Goal: Task Accomplishment & Management: Manage account settings

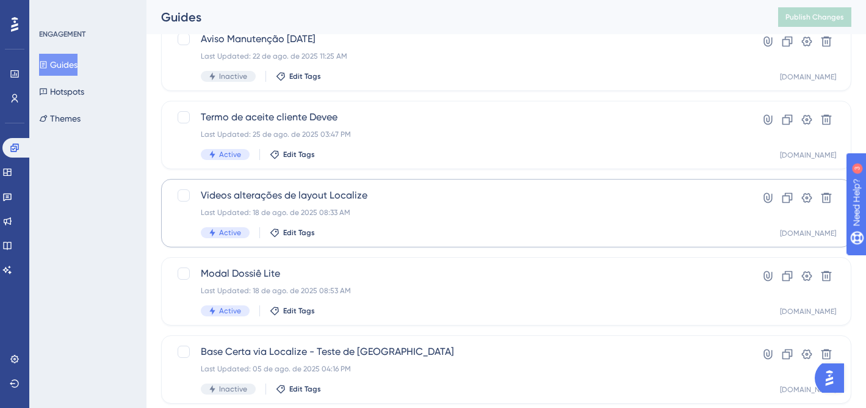
scroll to position [413, 0]
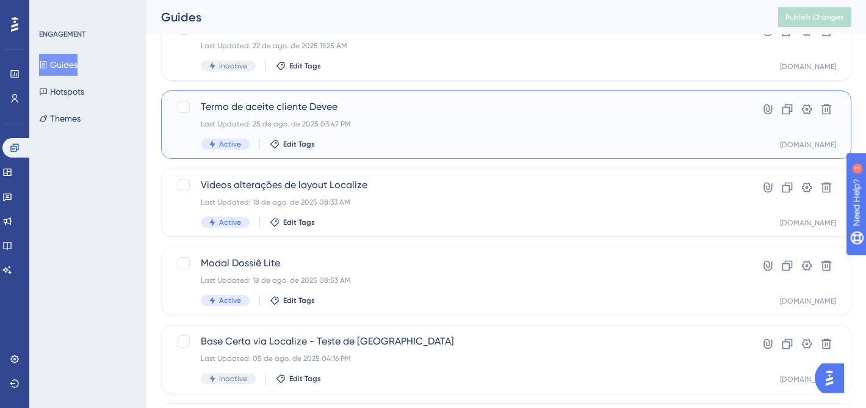
click at [455, 132] on div "Termo de aceite cliente Devee Last Updated: 25 de ago. de 2025 03:47 PM Active …" at bounding box center [457, 125] width 513 height 50
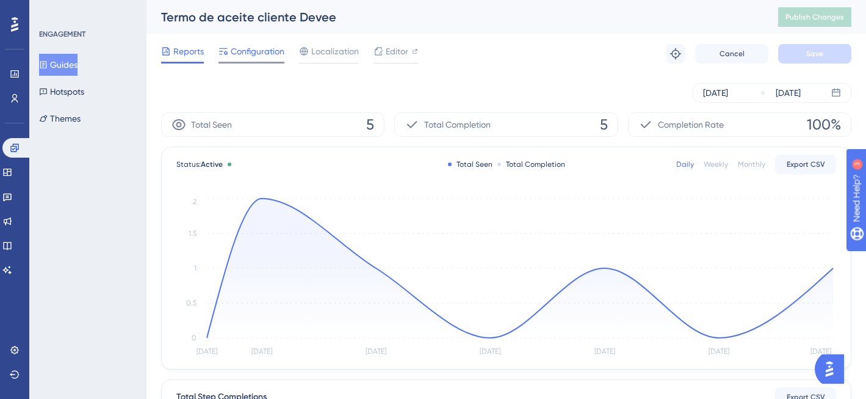
click at [273, 51] on span "Configuration" at bounding box center [258, 51] width 54 height 15
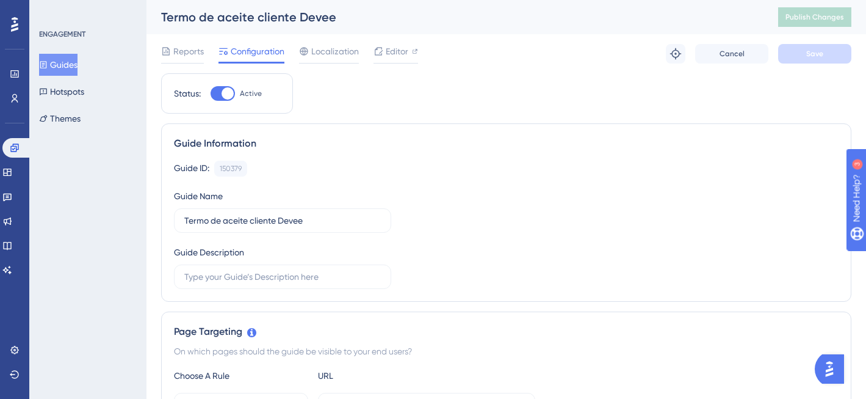
click at [225, 93] on div at bounding box center [228, 93] width 12 height 12
click at [211, 93] on input "Active" at bounding box center [210, 93] width 1 height 1
checkbox input "false"
click at [830, 59] on button "Save" at bounding box center [814, 54] width 73 height 20
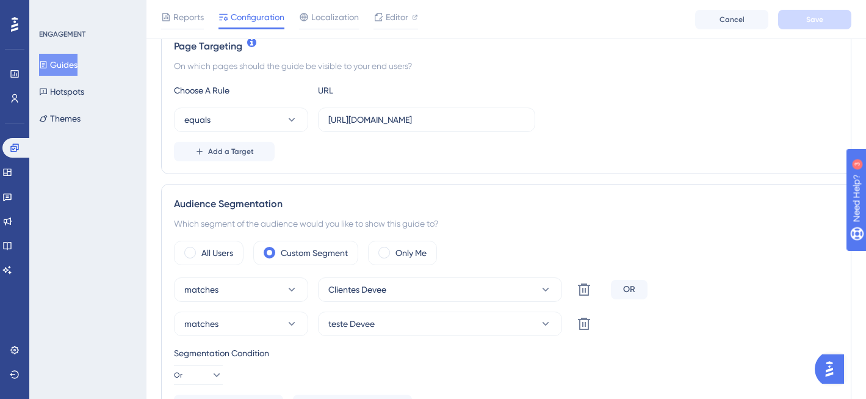
scroll to position [426, 0]
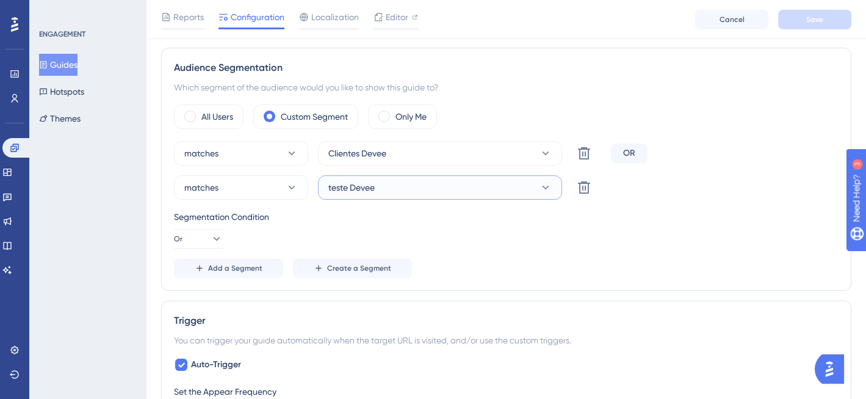
click at [432, 186] on button "teste Devee" at bounding box center [440, 187] width 244 height 24
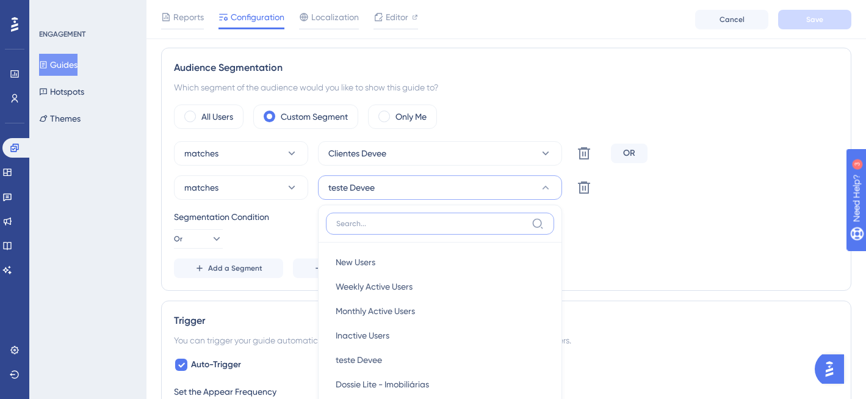
scroll to position [501, 0]
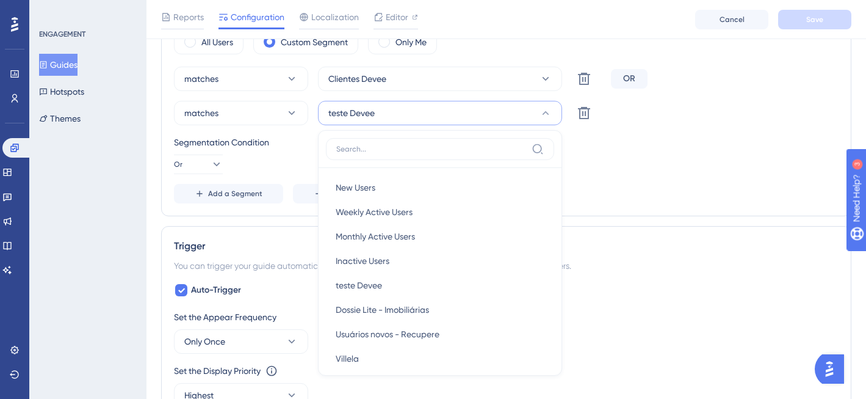
click at [635, 172] on div "Segmentation Condition Or" at bounding box center [506, 154] width 665 height 39
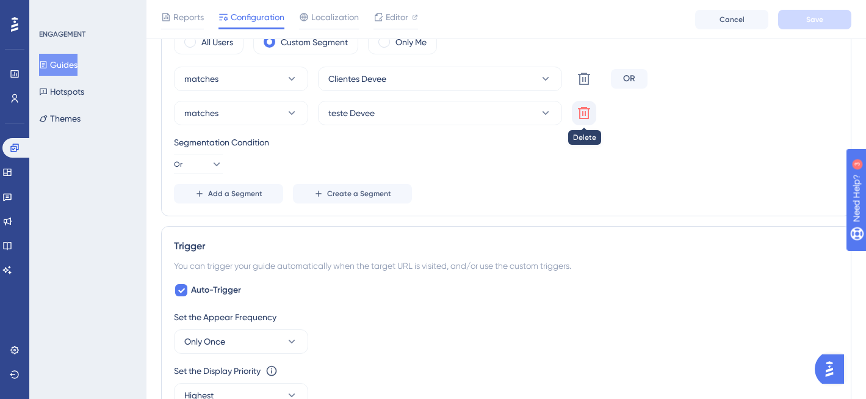
click at [589, 117] on icon at bounding box center [584, 113] width 12 height 12
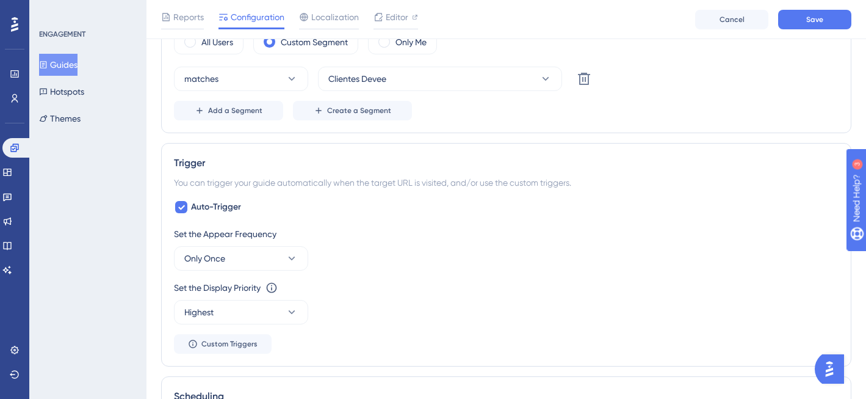
click at [554, 271] on div "Set the Appear Frequency Only Once Set the Display Priority This option will se…" at bounding box center [506, 290] width 665 height 127
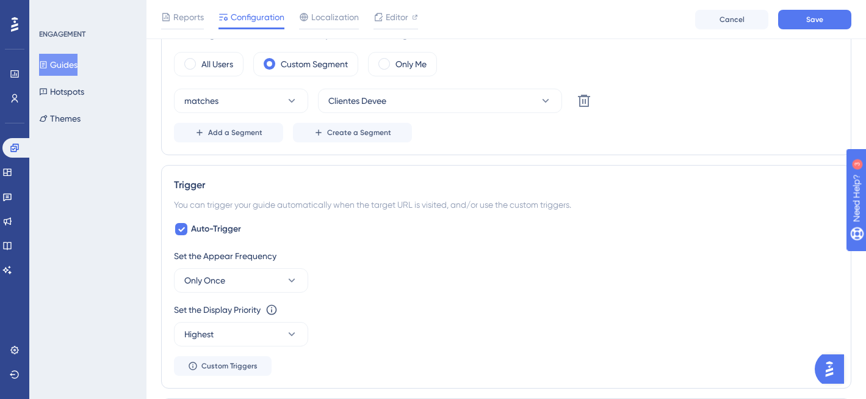
scroll to position [409, 0]
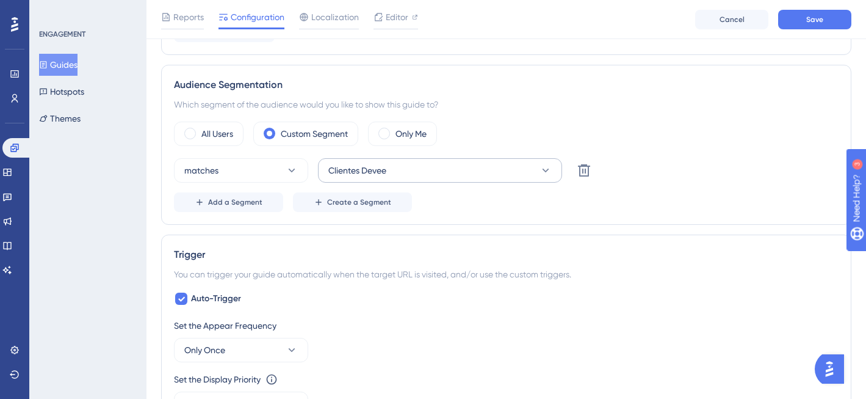
click at [502, 172] on button "Clientes Devee" at bounding box center [440, 170] width 244 height 24
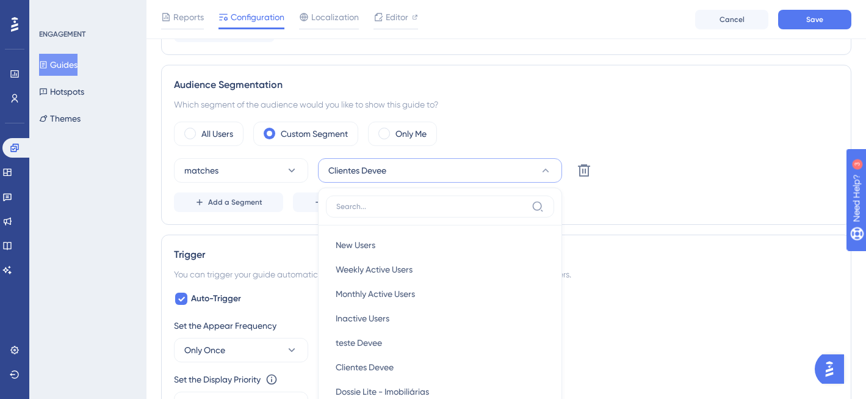
scroll to position [443, 0]
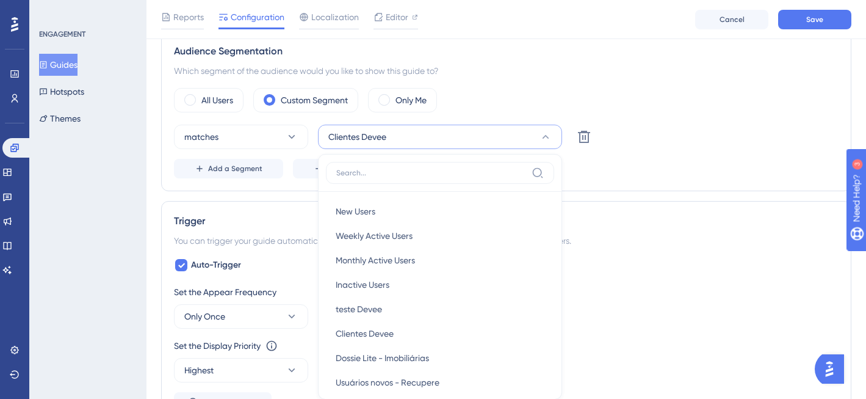
click at [668, 221] on div "Trigger" at bounding box center [506, 221] width 665 height 15
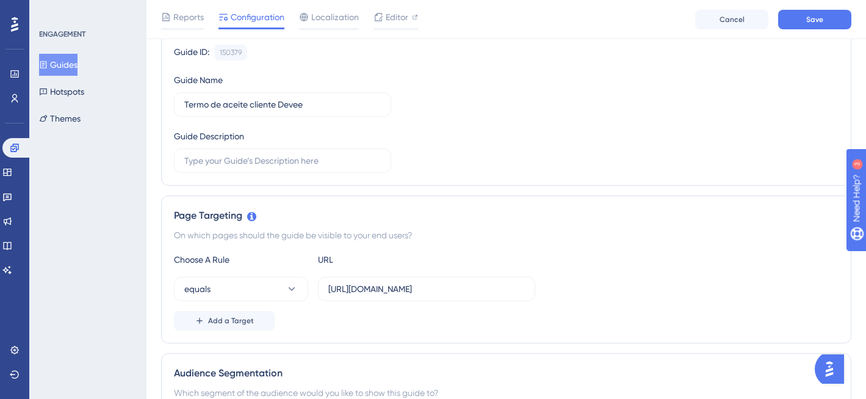
scroll to position [0, 0]
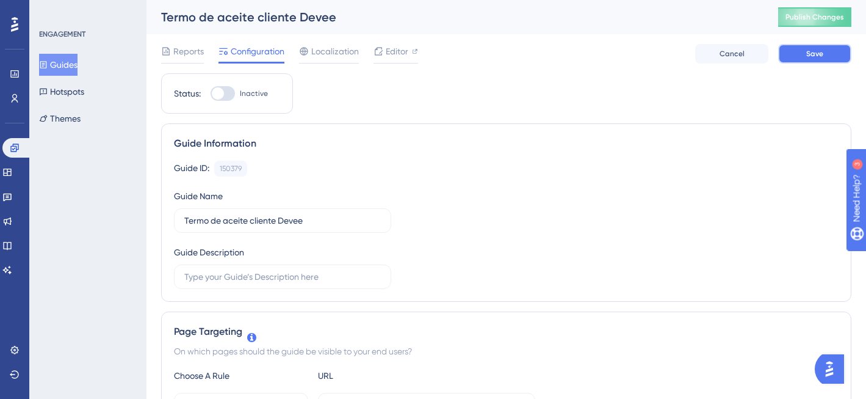
click at [804, 59] on button "Save" at bounding box center [814, 54] width 73 height 20
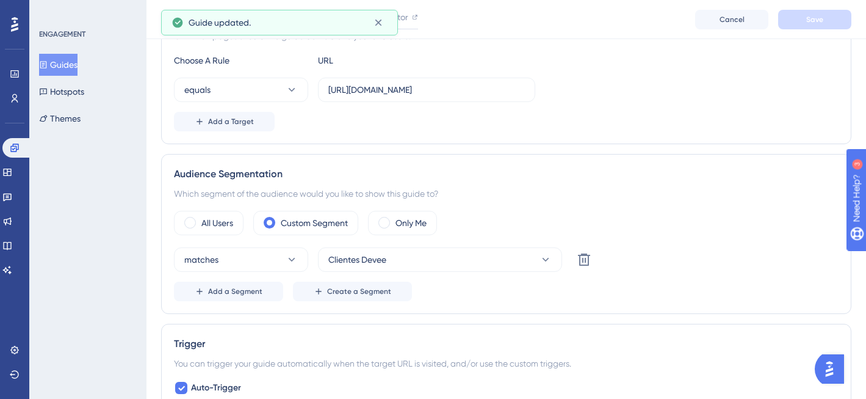
scroll to position [369, 0]
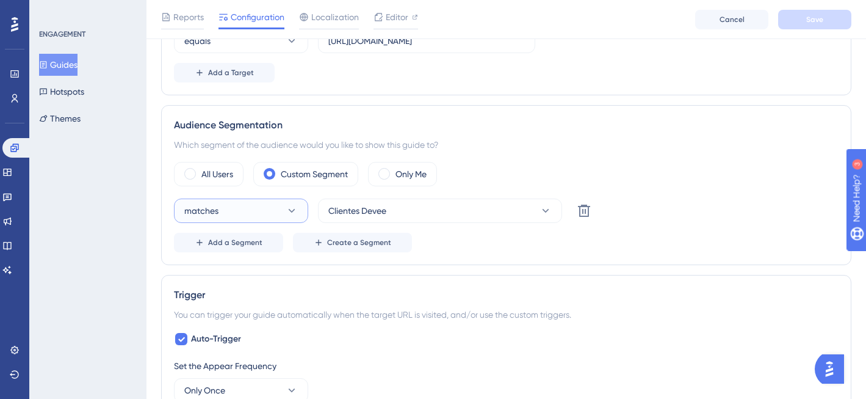
click at [283, 203] on button "matches" at bounding box center [241, 210] width 134 height 24
click at [263, 242] on div "matches matches" at bounding box center [241, 248] width 99 height 24
click at [513, 216] on button "Clientes Devee" at bounding box center [440, 210] width 244 height 24
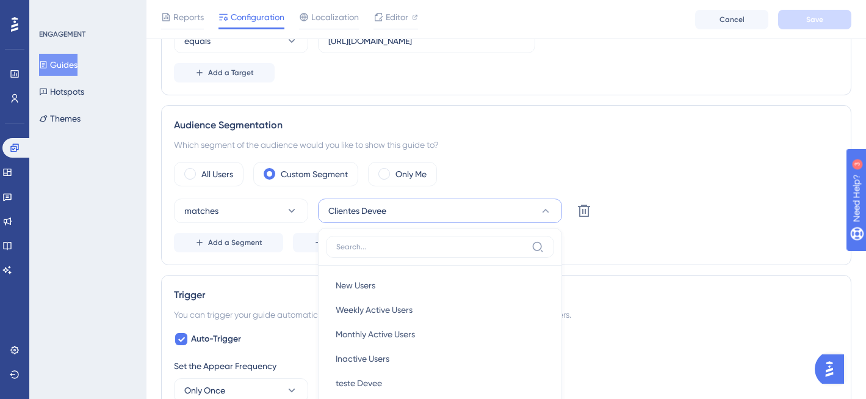
scroll to position [466, 0]
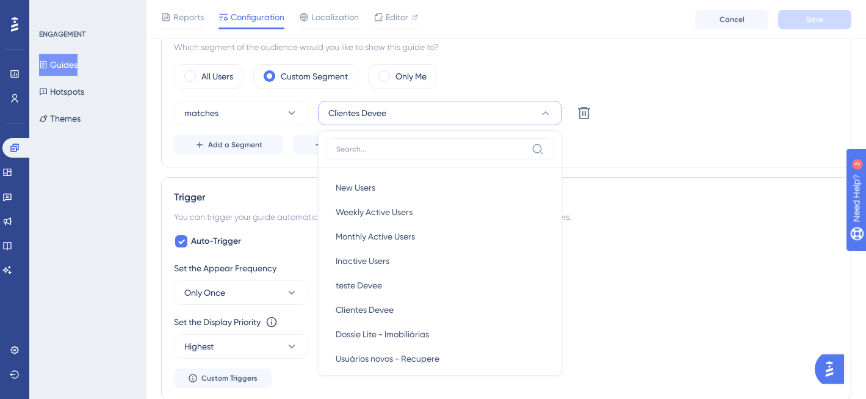
click at [669, 197] on div "Trigger" at bounding box center [506, 197] width 665 height 15
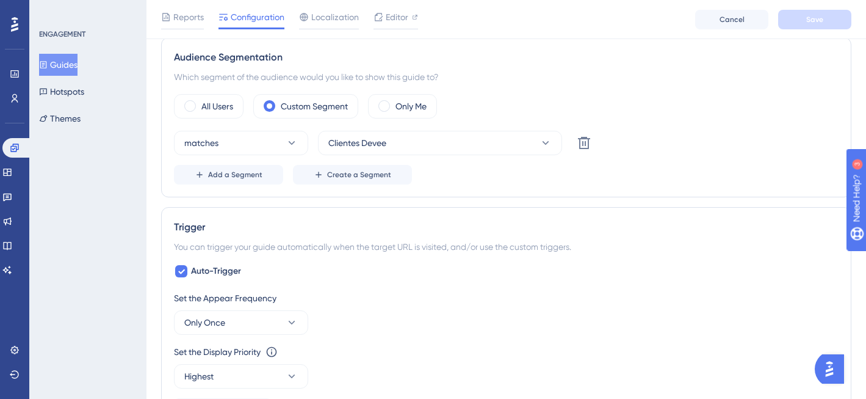
scroll to position [415, 0]
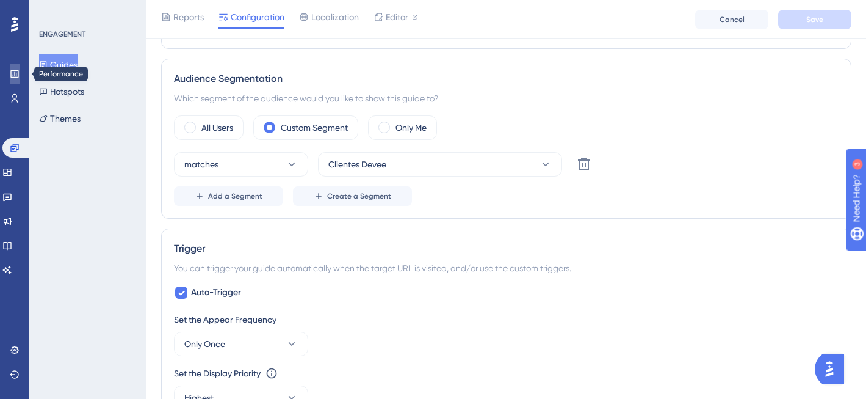
click at [0, 0] on link at bounding box center [0, 0] width 0 height 0
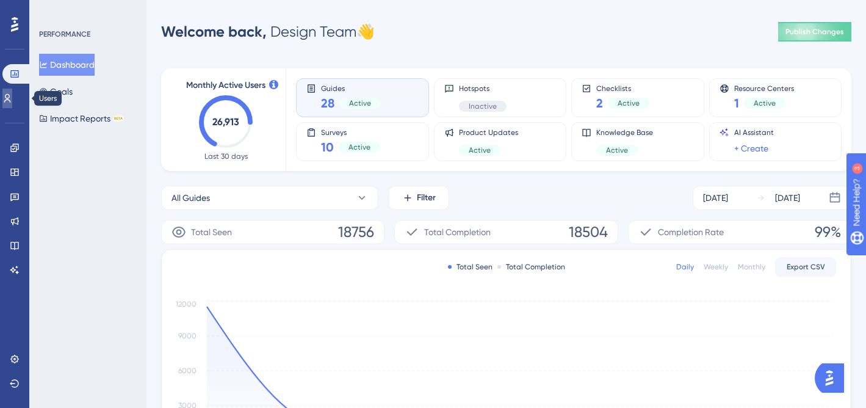
click at [0, 0] on link at bounding box center [0, 0] width 0 height 0
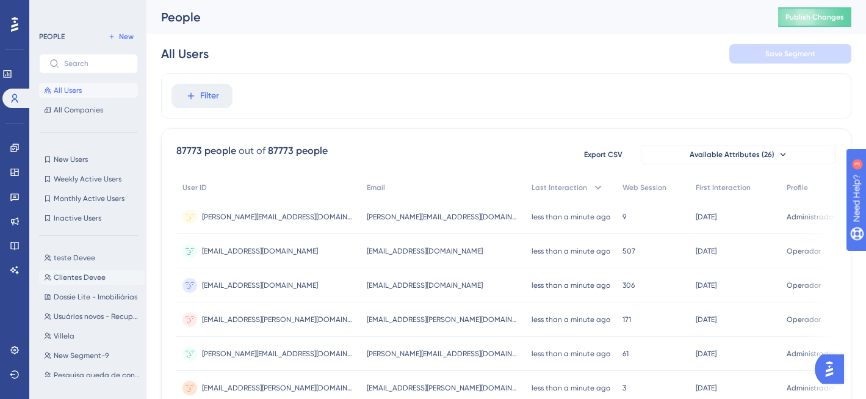
click at [92, 274] on span "Clientes Devee" at bounding box center [80, 277] width 52 height 10
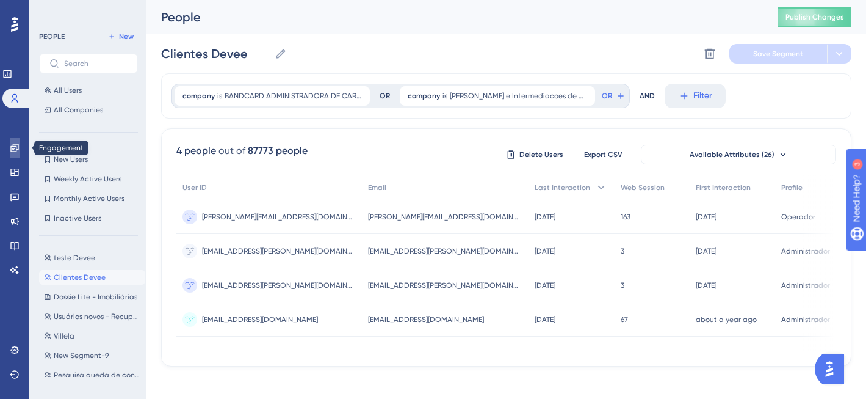
click at [10, 150] on icon at bounding box center [15, 148] width 10 height 10
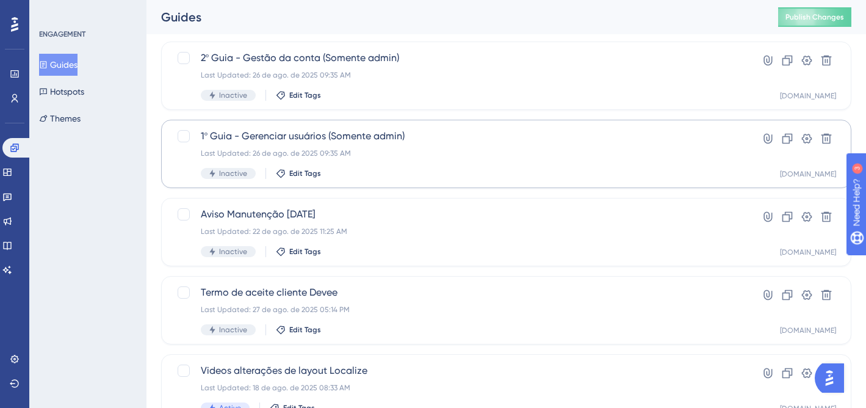
scroll to position [283, 0]
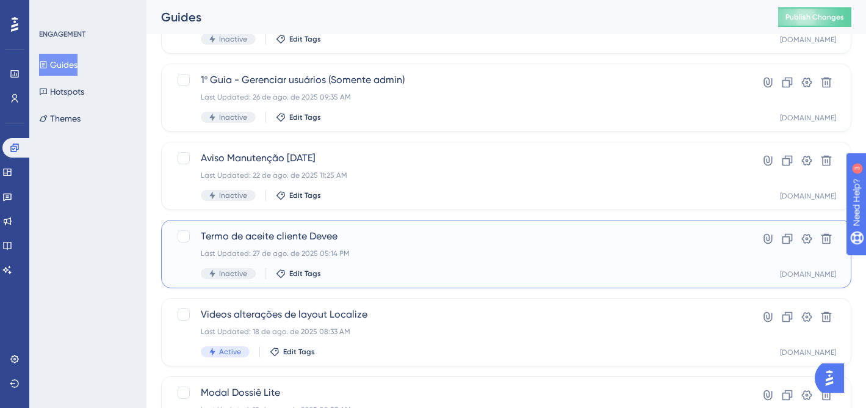
click at [485, 248] on div "Last Updated: 27 de ago. de 2025 05:14 PM" at bounding box center [457, 253] width 513 height 10
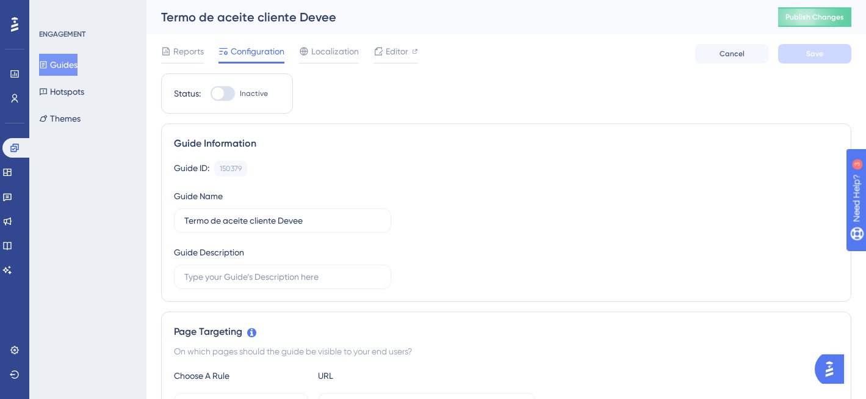
click at [223, 94] on div at bounding box center [218, 93] width 12 height 12
click at [211, 94] on input "Inactive" at bounding box center [210, 93] width 1 height 1
checkbox input "true"
click at [795, 53] on button "Save" at bounding box center [814, 54] width 73 height 20
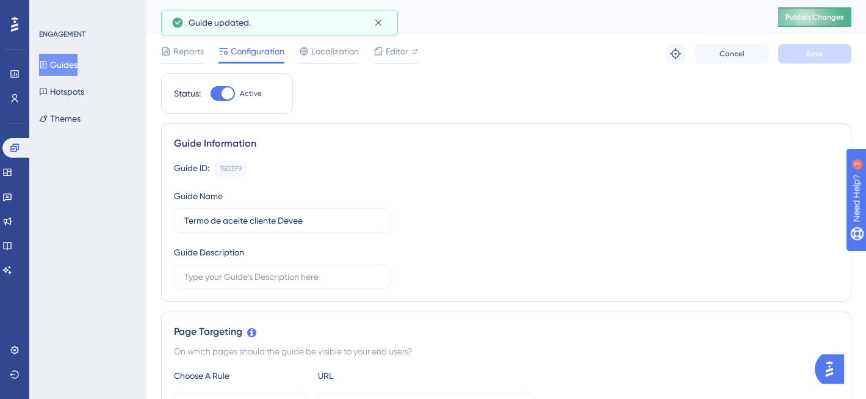
click at [819, 21] on span "Publish Changes" at bounding box center [815, 17] width 59 height 10
click at [179, 54] on span "Reports" at bounding box center [188, 51] width 31 height 15
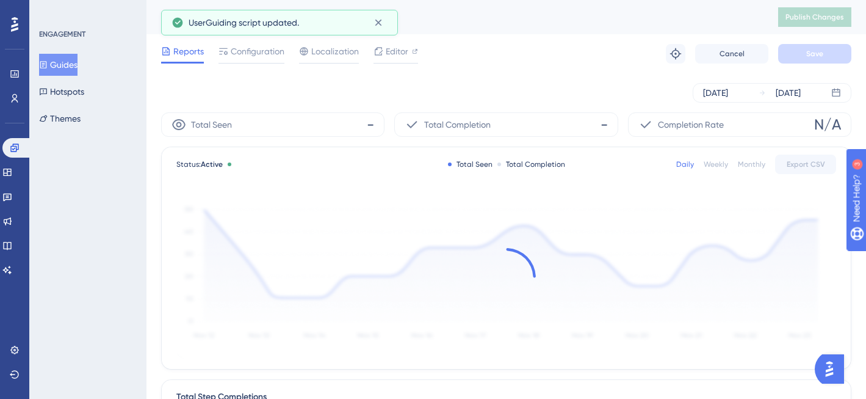
click at [540, 83] on div "[DATE] [DATE]" at bounding box center [506, 93] width 691 height 20
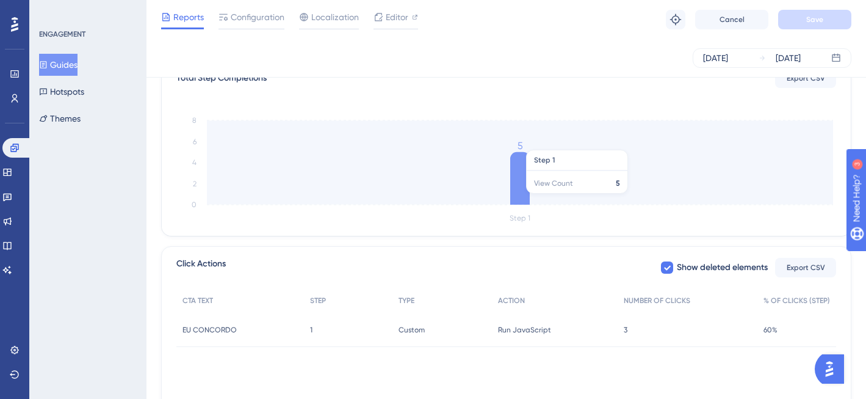
scroll to position [263, 0]
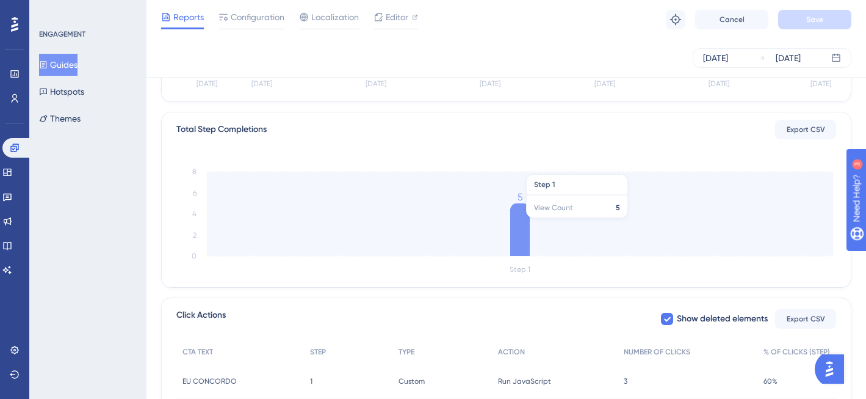
click at [518, 224] on icon at bounding box center [520, 229] width 20 height 53
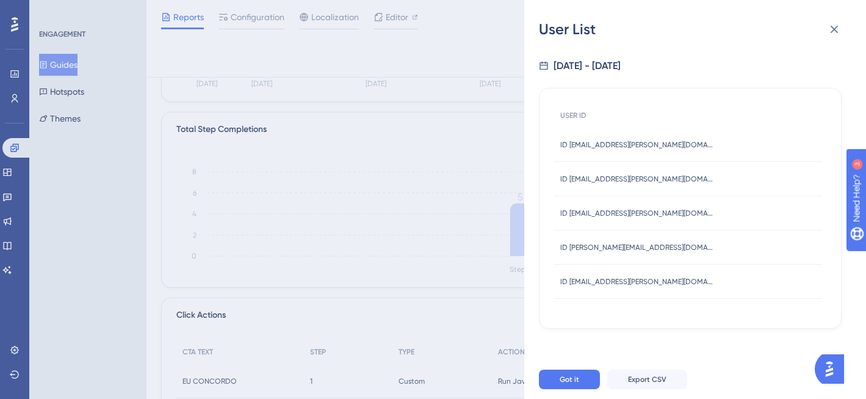
click at [378, 212] on div "User List [DATE] - [DATE] USER ID ID [EMAIL_ADDRESS][PERSON_NAME][DOMAIN_NAME] …" at bounding box center [433, 199] width 866 height 399
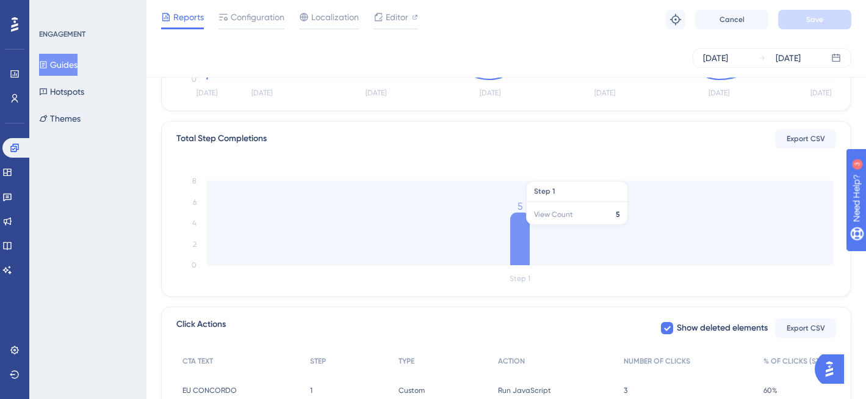
scroll to position [0, 0]
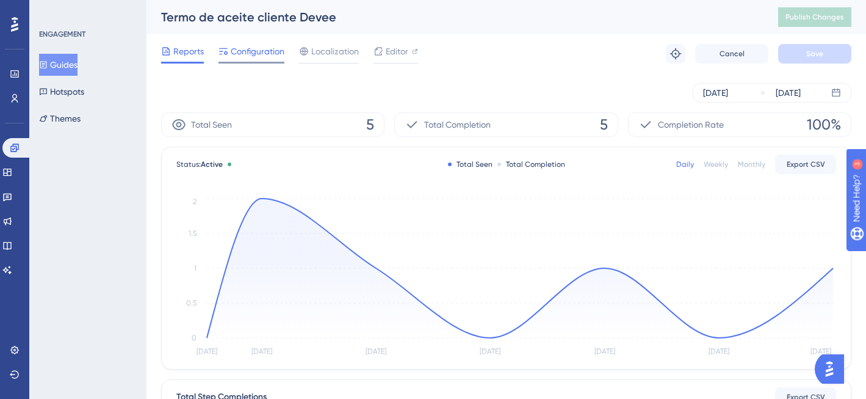
click at [261, 47] on span "Configuration" at bounding box center [258, 51] width 54 height 15
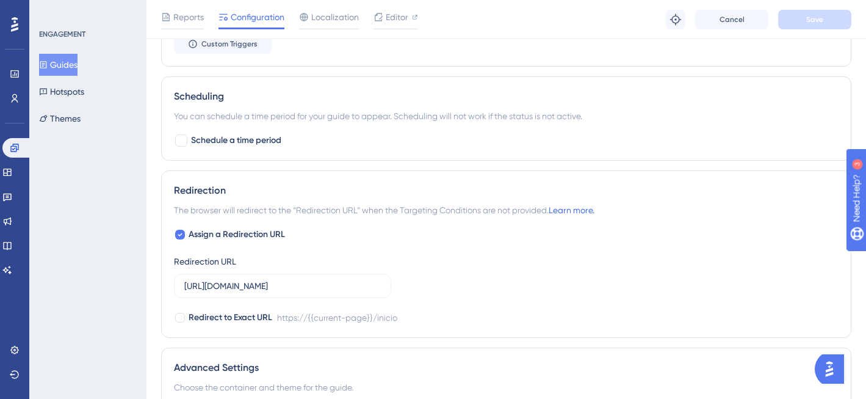
scroll to position [956, 0]
